Goal: Transaction & Acquisition: Purchase product/service

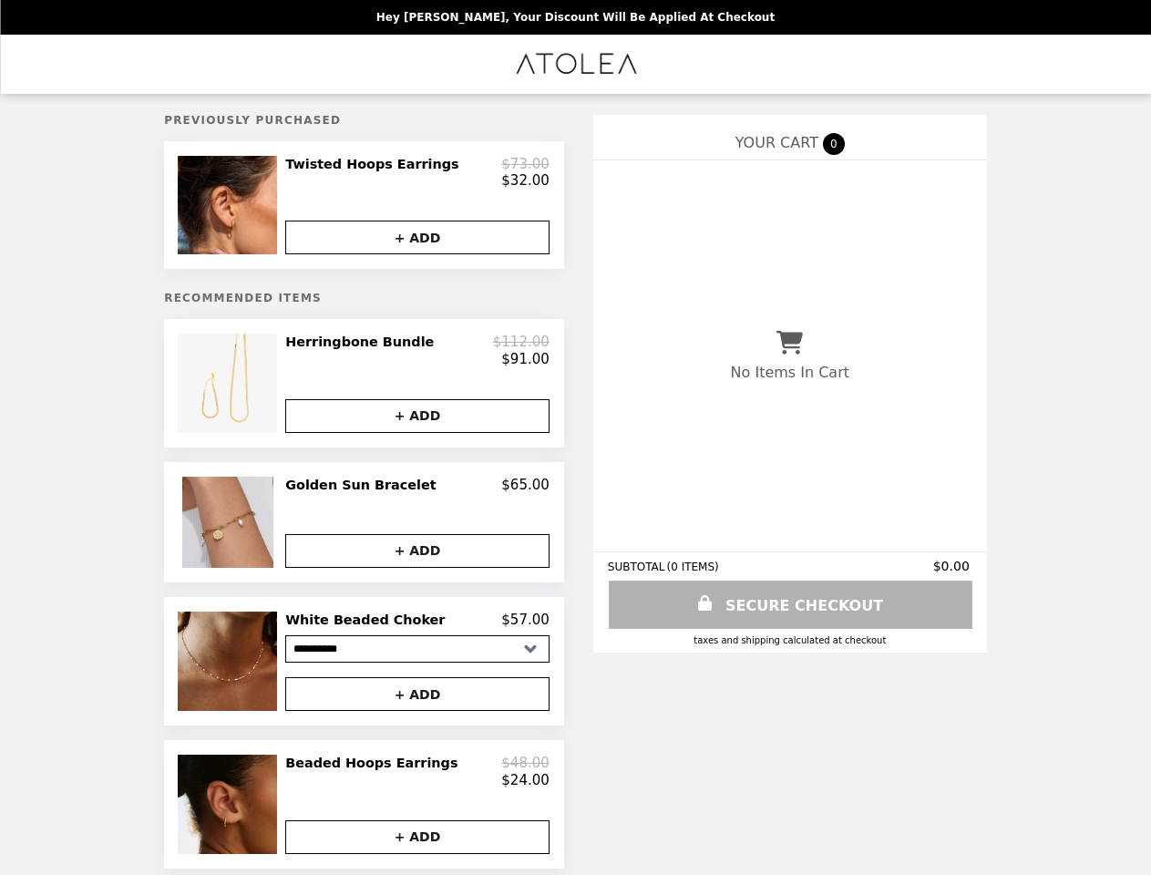
click at [255, 210] on img at bounding box center [229, 205] width 103 height 98
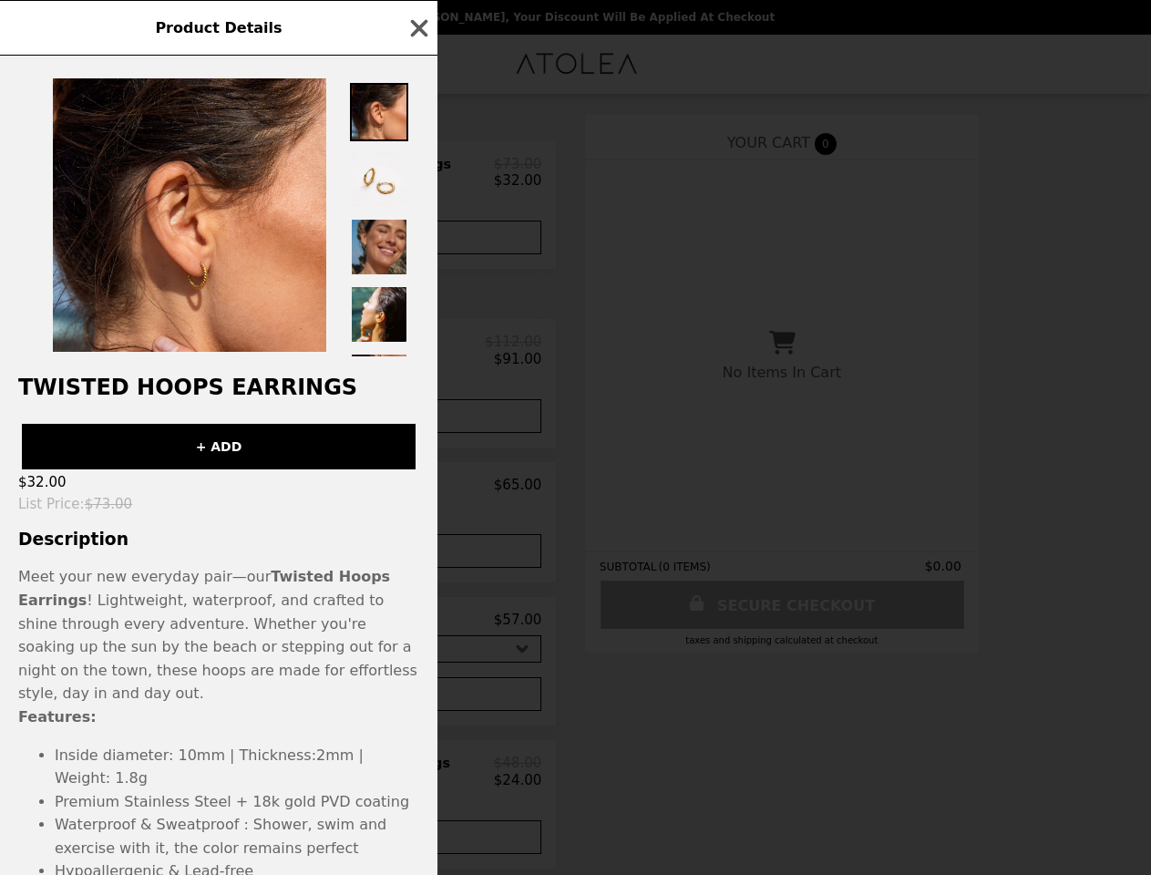
click at [418, 244] on div "Product Details Twisted Hoops Earrings + ADD $32.00 List Price : $73.00 Descrip…" at bounding box center [575, 437] width 1151 height 875
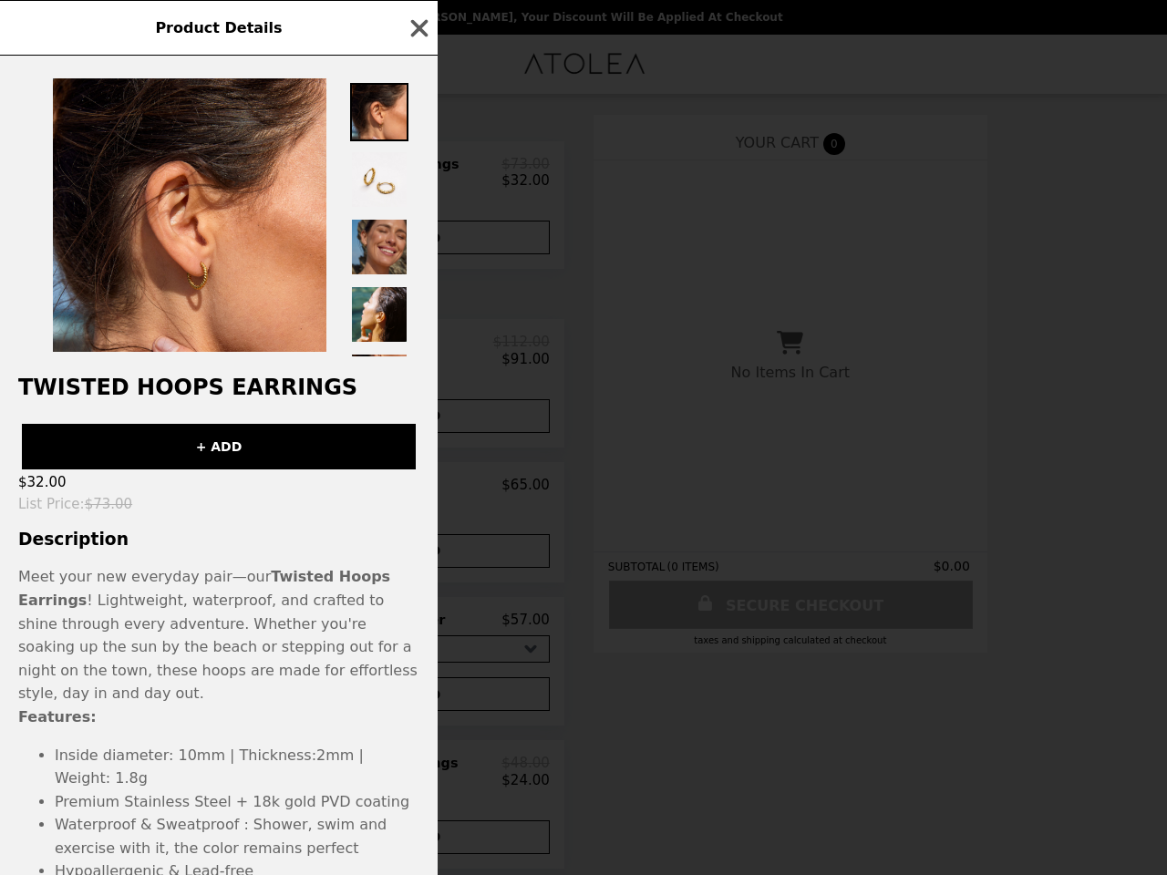
click at [255, 395] on h2 "Twisted Hoops Earrings" at bounding box center [219, 388] width 438 height 26
click at [418, 361] on div "Twisted Hoops Earrings + ADD $32.00 List Price : $73.00 Description Meet your n…" at bounding box center [219, 466] width 438 height 820
click at [418, 429] on div "Product Details Twisted Hoops Earrings + ADD $32.00 List Price : $73.00 Descrip…" at bounding box center [583, 437] width 1167 height 875
click at [255, 536] on div "Twisted Hoops Earrings + ADD $32.00 List Price : $73.00 Description Meet your n…" at bounding box center [219, 466] width 438 height 820
